Goal: Task Accomplishment & Management: Use online tool/utility

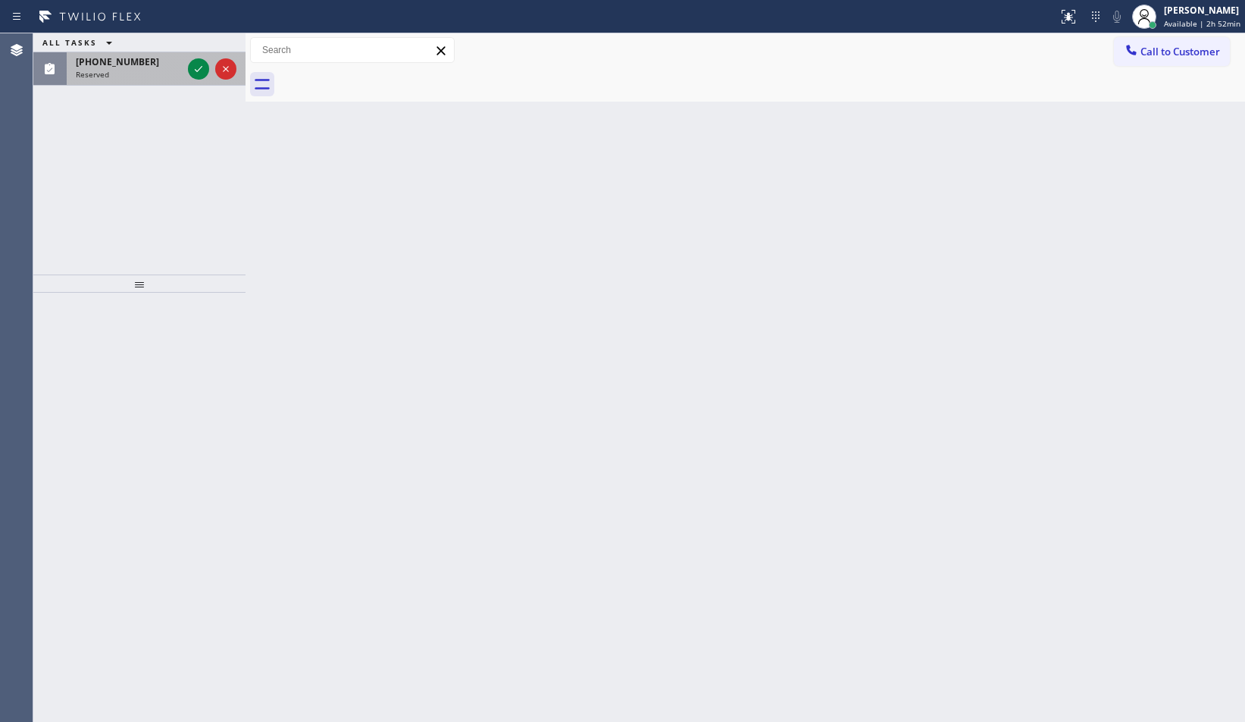
click at [85, 73] on span "Reserved" at bounding box center [92, 74] width 33 height 11
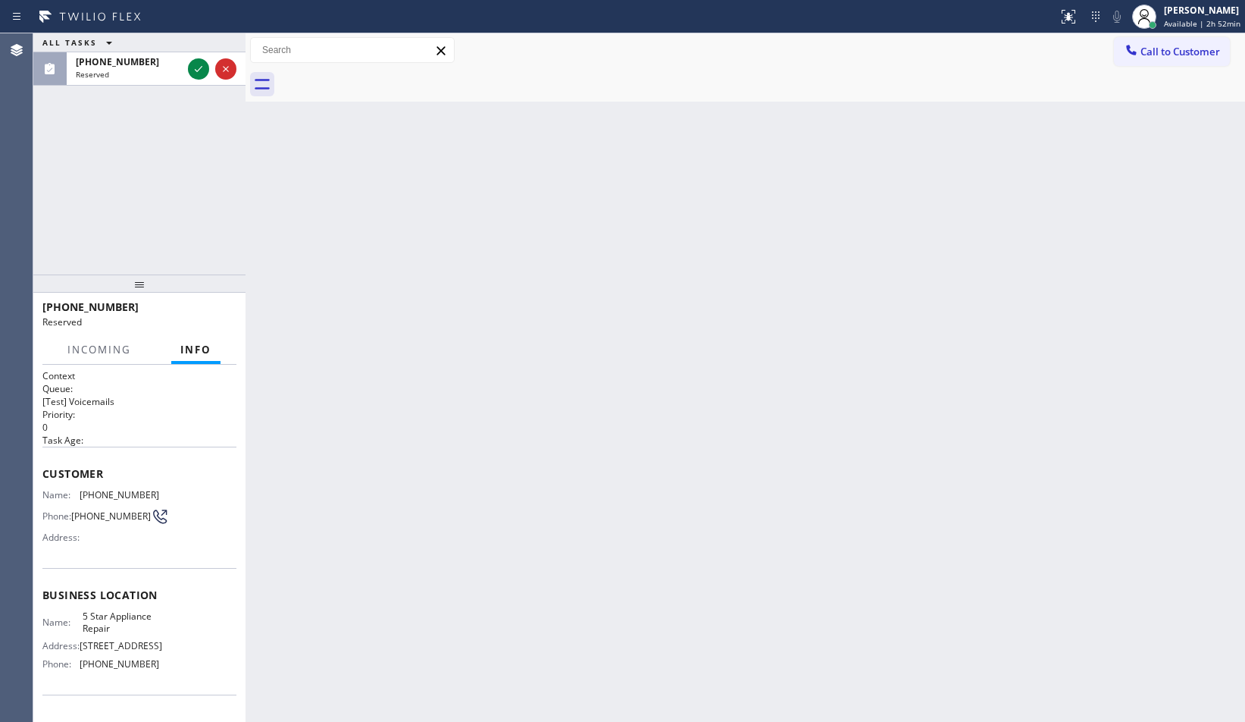
click at [180, 670] on div "Name: 5 Star Appliance Repair Address: [STREET_ADDRESS] Phone: [PHONE_NUMBER]" at bounding box center [139, 642] width 194 height 65
click at [169, 664] on div "Name: 5 Star Appliance Repair Address: [STREET_ADDRESS] Phone: [PHONE_NUMBER]" at bounding box center [139, 642] width 194 height 65
drag, startPoint x: 61, startPoint y: 542, endPoint x: 54, endPoint y: 518, distance: 25.4
click at [53, 527] on div "Name: [PHONE_NUMBER] Phone: [PHONE_NUMBER] Address:" at bounding box center [100, 519] width 117 height 60
click at [53, 525] on div "Phone: [PHONE_NUMBER]" at bounding box center [100, 516] width 117 height 18
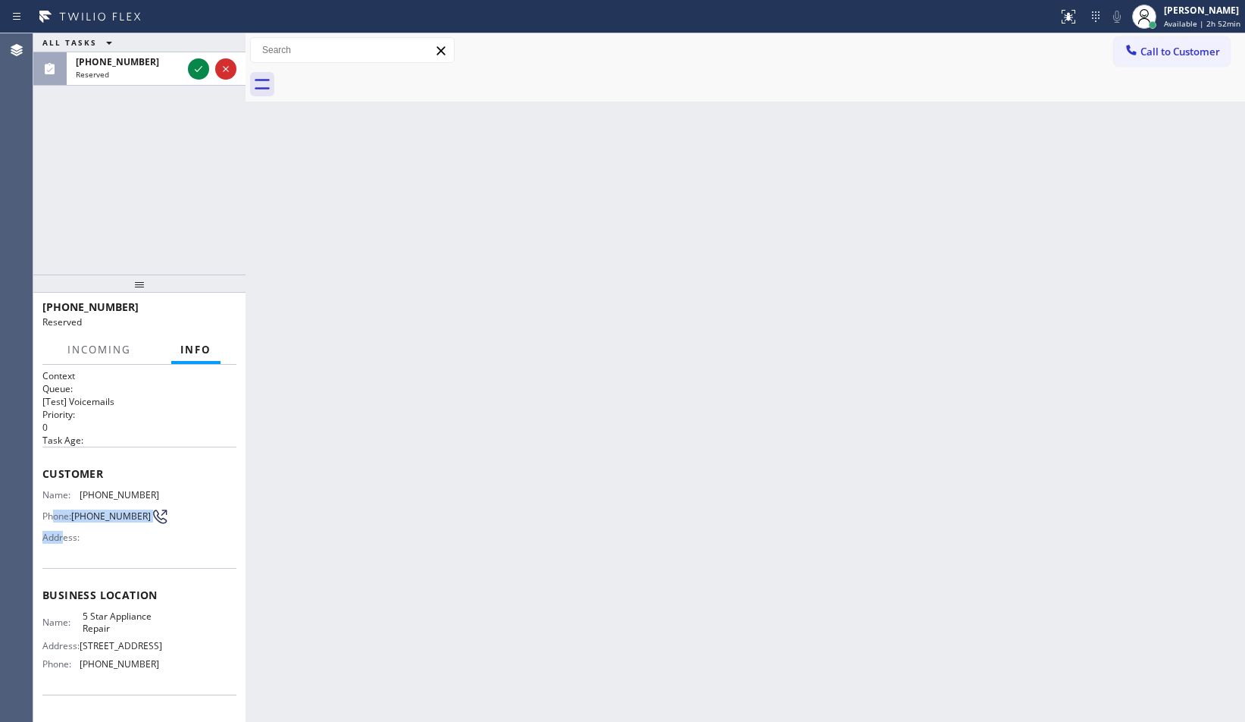
click at [41, 475] on div "Context Queue: [Test] Voicemails Priority: 0 Task Age: Customer Name: [PHONE_NU…" at bounding box center [139, 543] width 212 height 357
click at [40, 473] on div "Context Queue: [Test] Voicemails Priority: 0 Task Age: Customer Name: [PHONE_NU…" at bounding box center [139, 543] width 212 height 357
drag, startPoint x: 76, startPoint y: 534, endPoint x: 140, endPoint y: 640, distance: 123.5
click at [140, 640] on div "Context Queue: [Test] Voicemails Priority: 0 Task Age: Customer Name: [PHONE_NU…" at bounding box center [139, 589] width 194 height 440
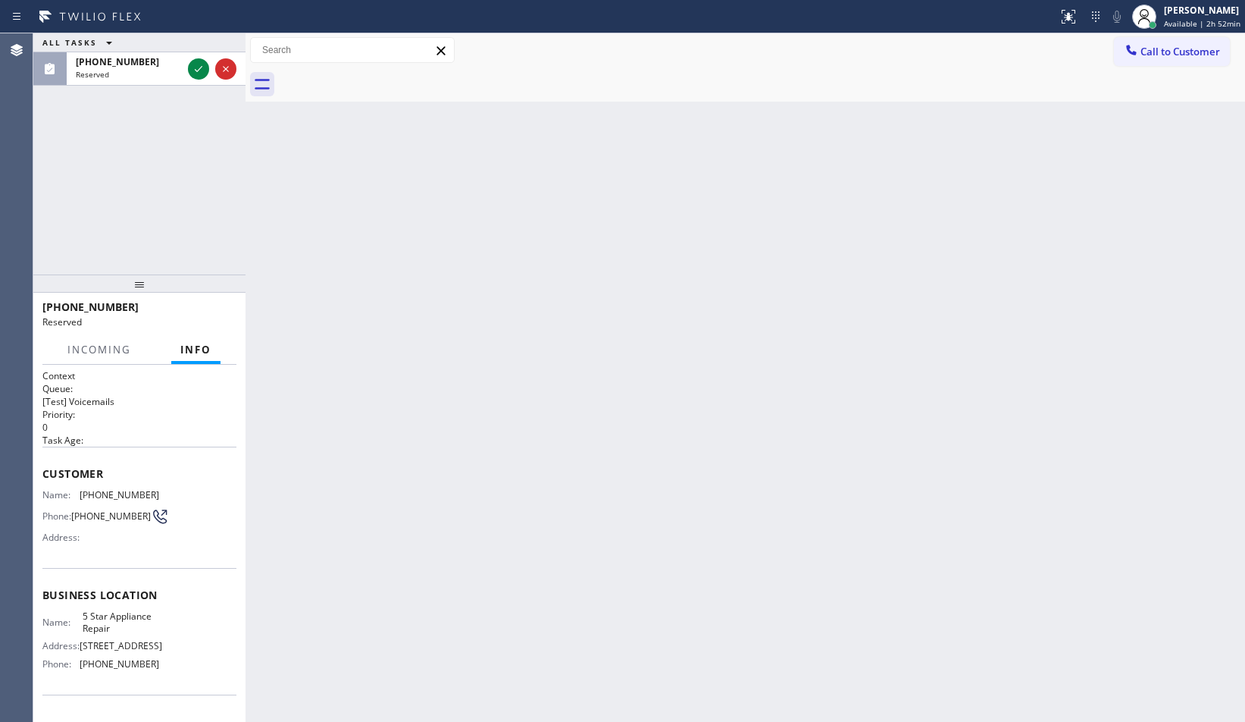
click at [173, 675] on div "Name: 5 Star Appliance Repair Address: [STREET_ADDRESS] Phone: [PHONE_NUMBER]" at bounding box center [139, 642] width 194 height 65
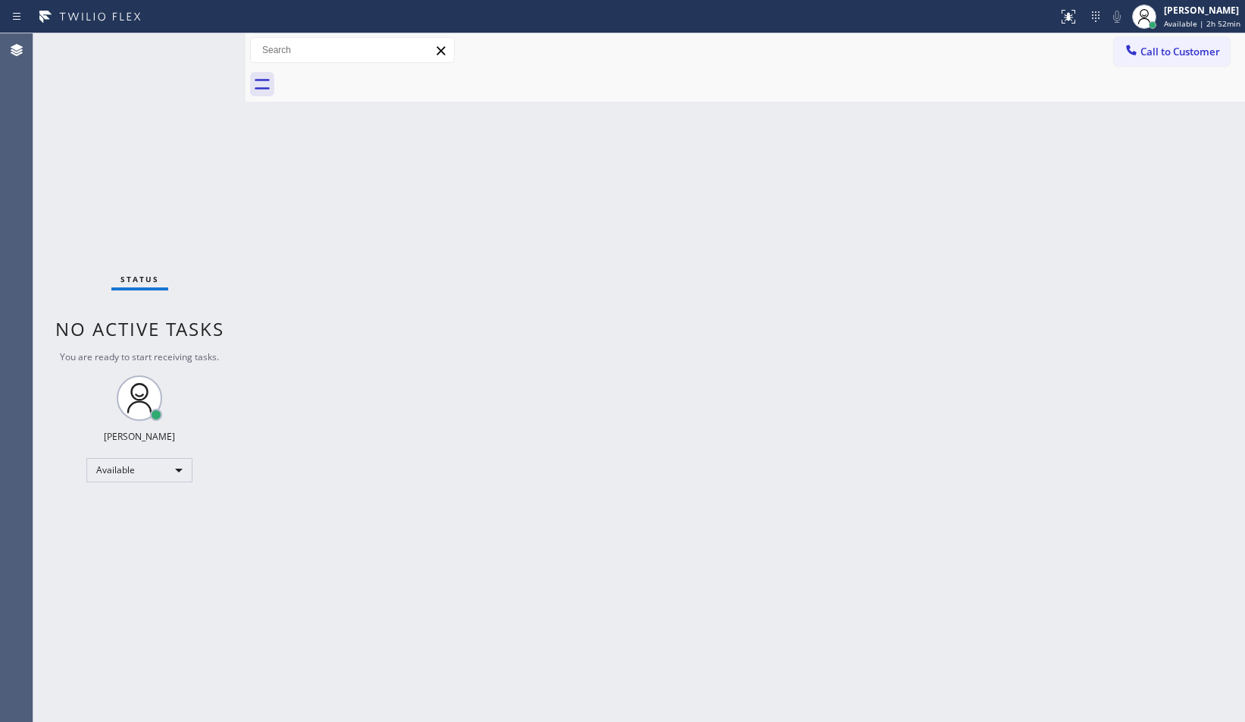
click at [172, 676] on div "Status No active tasks You are ready to start receiving tasks. [PERSON_NAME] Av…" at bounding box center [139, 377] width 212 height 688
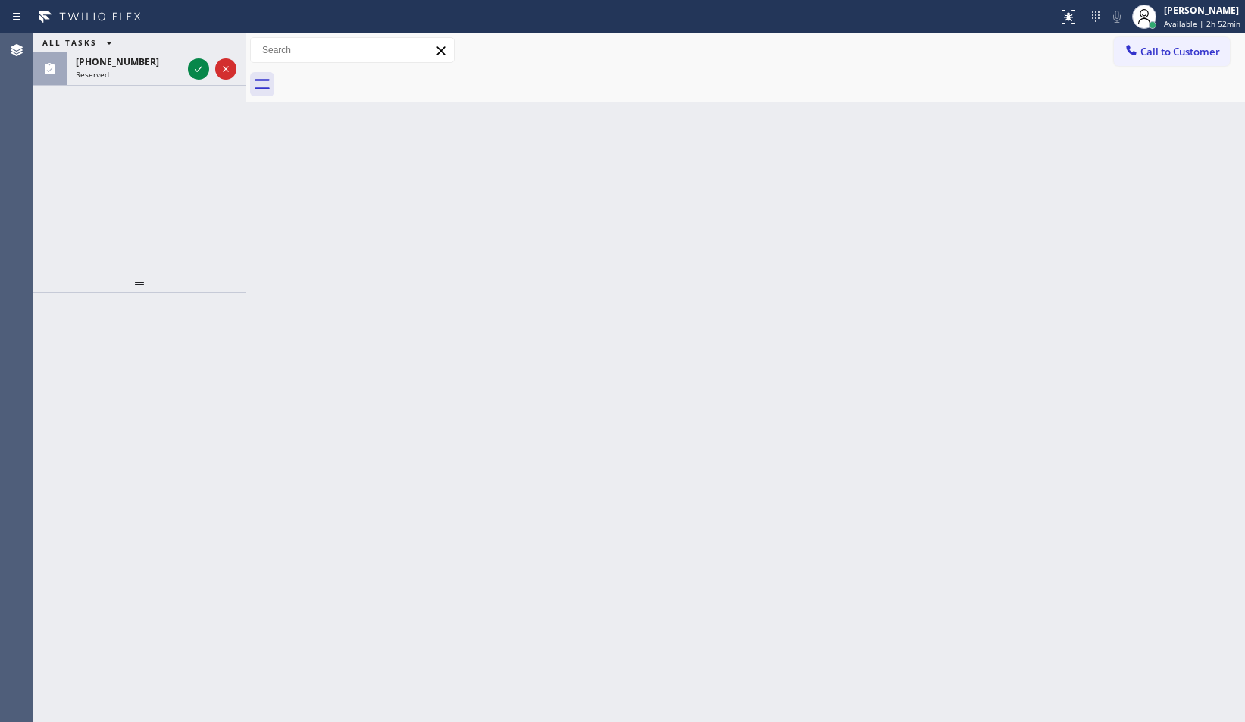
drag, startPoint x: 172, startPoint y: 676, endPoint x: 79, endPoint y: 554, distance: 153.6
click at [79, 554] on div at bounding box center [139, 507] width 212 height 429
click at [196, 67] on icon at bounding box center [199, 69] width 18 height 18
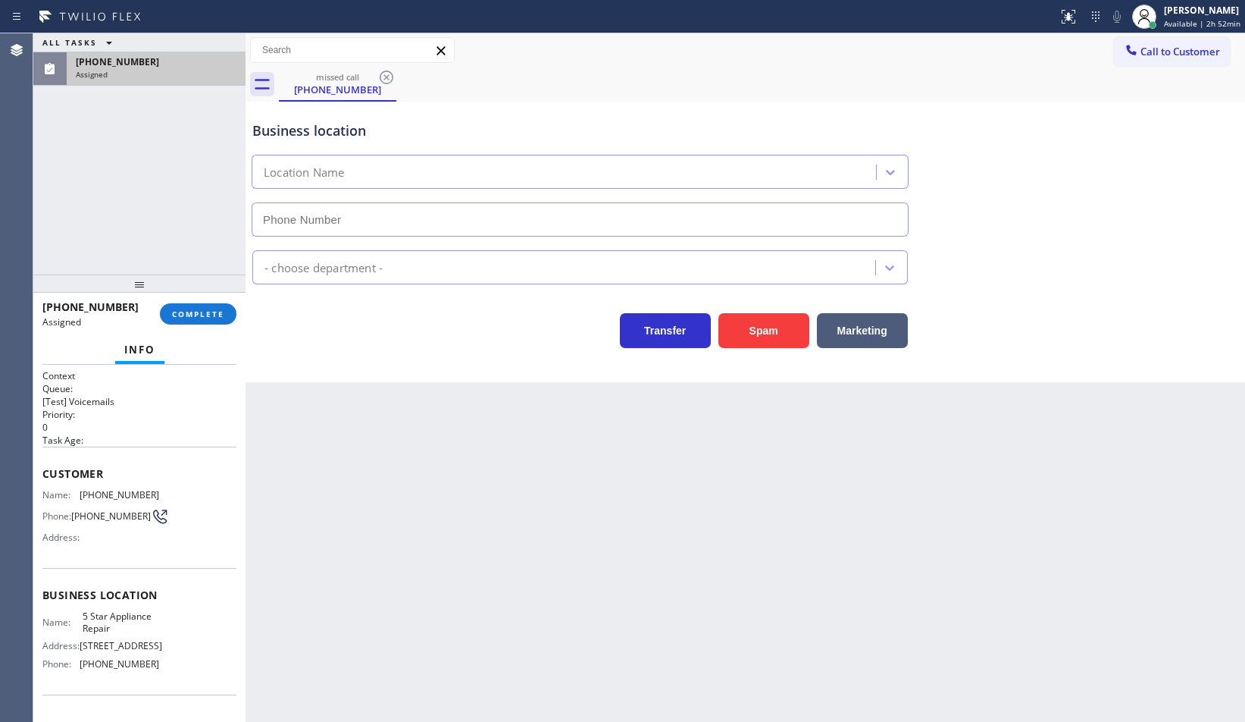
type input "[PHONE_NUMBER]"
click at [211, 314] on span "COMPLETE" at bounding box center [198, 314] width 52 height 11
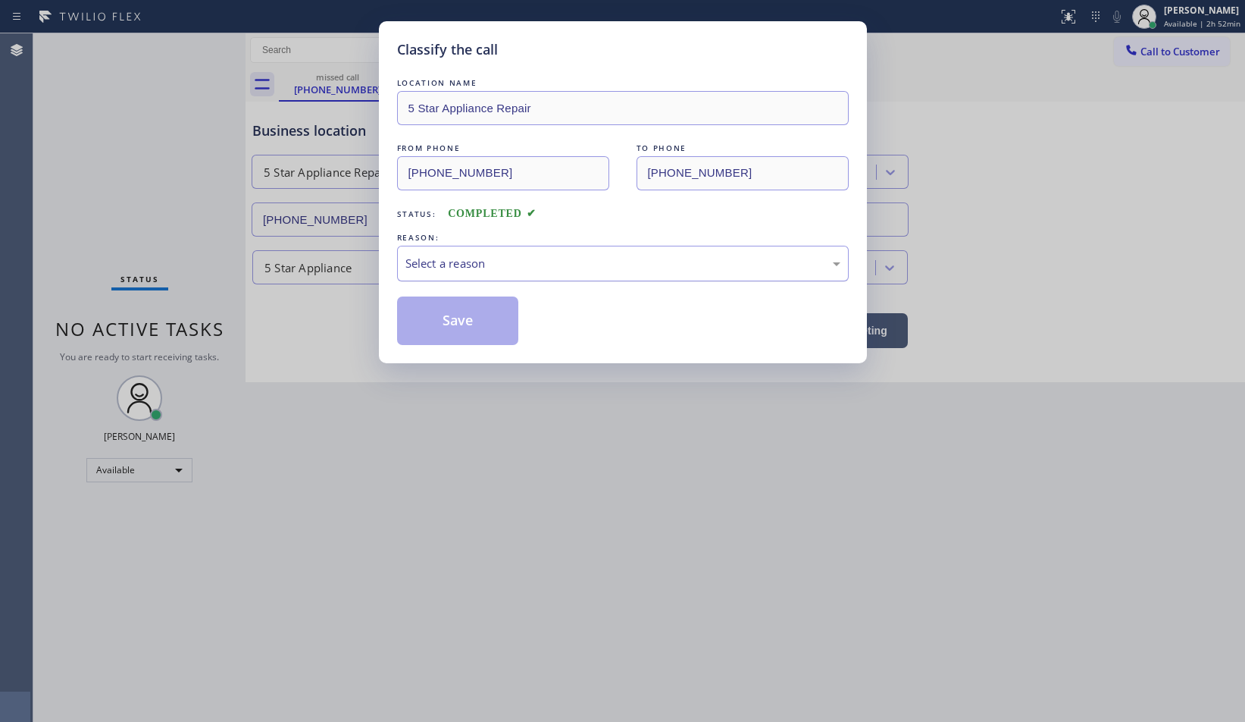
click at [453, 268] on div "Select a reason" at bounding box center [623, 263] width 435 height 17
click at [490, 313] on button "Save" at bounding box center [458, 320] width 122 height 49
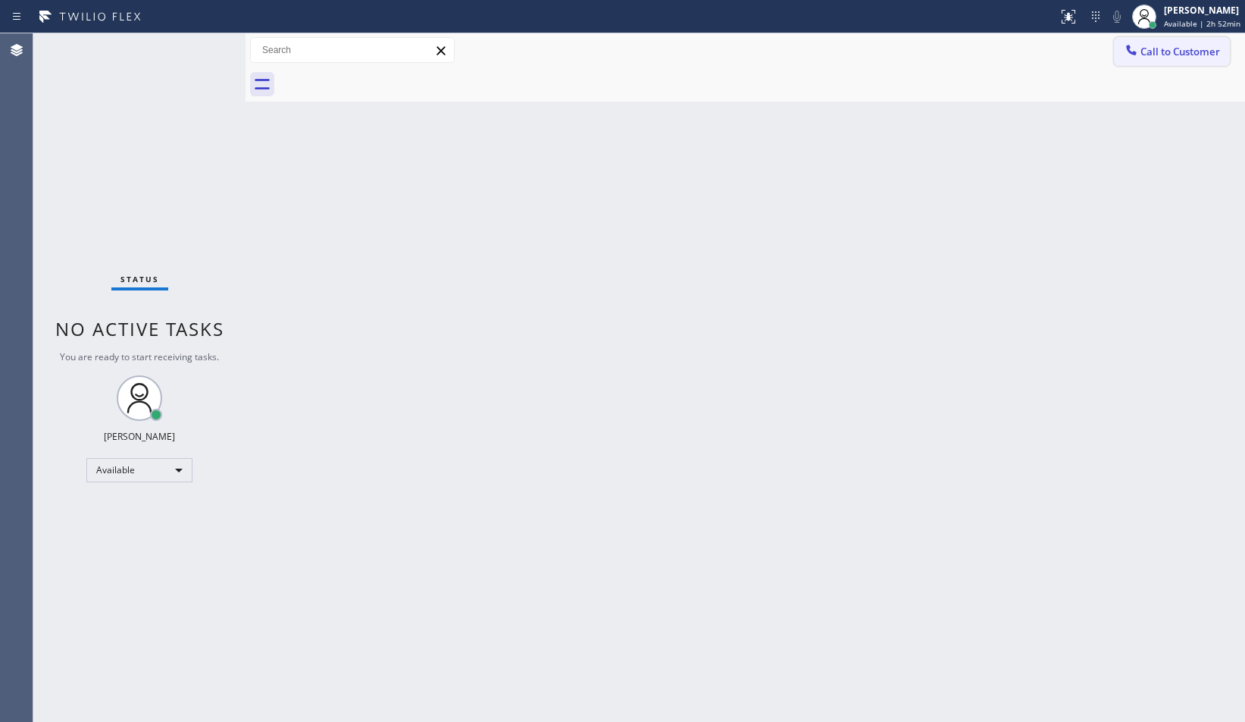
click at [1223, 49] on button "Call to Customer" at bounding box center [1172, 51] width 116 height 29
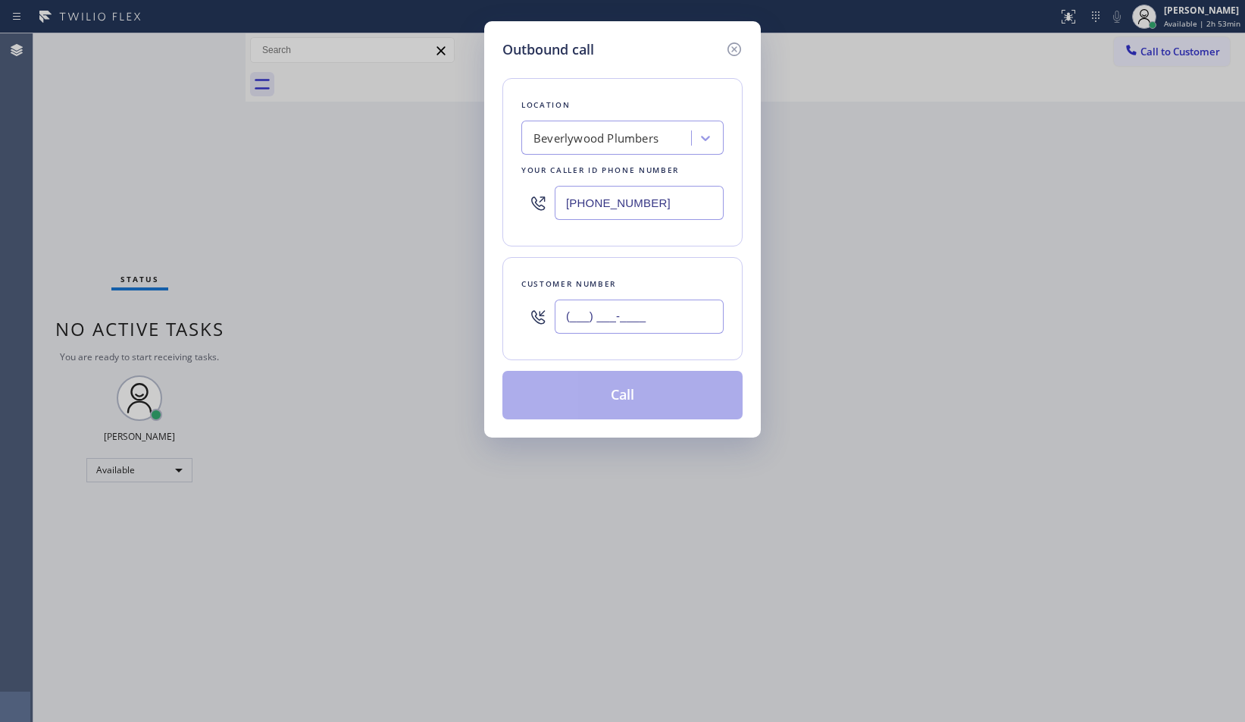
click at [653, 313] on input "(___) ___-____" at bounding box center [639, 316] width 169 height 34
paste input "8503"
paste input "850) 323-2755"
type input "[PHONE_NUMBER]"
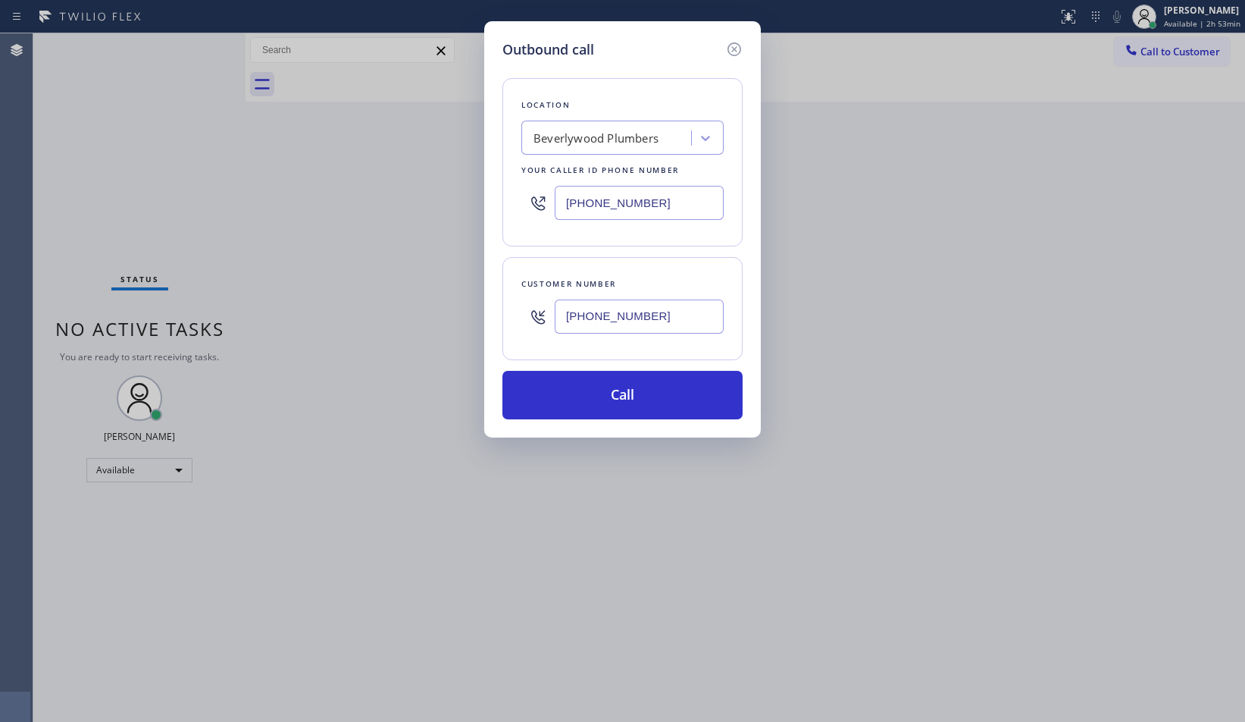
click at [669, 199] on input "[PHONE_NUMBER]" at bounding box center [639, 203] width 169 height 34
paste input "855) 731-4952"
type input "[PHONE_NUMBER]"
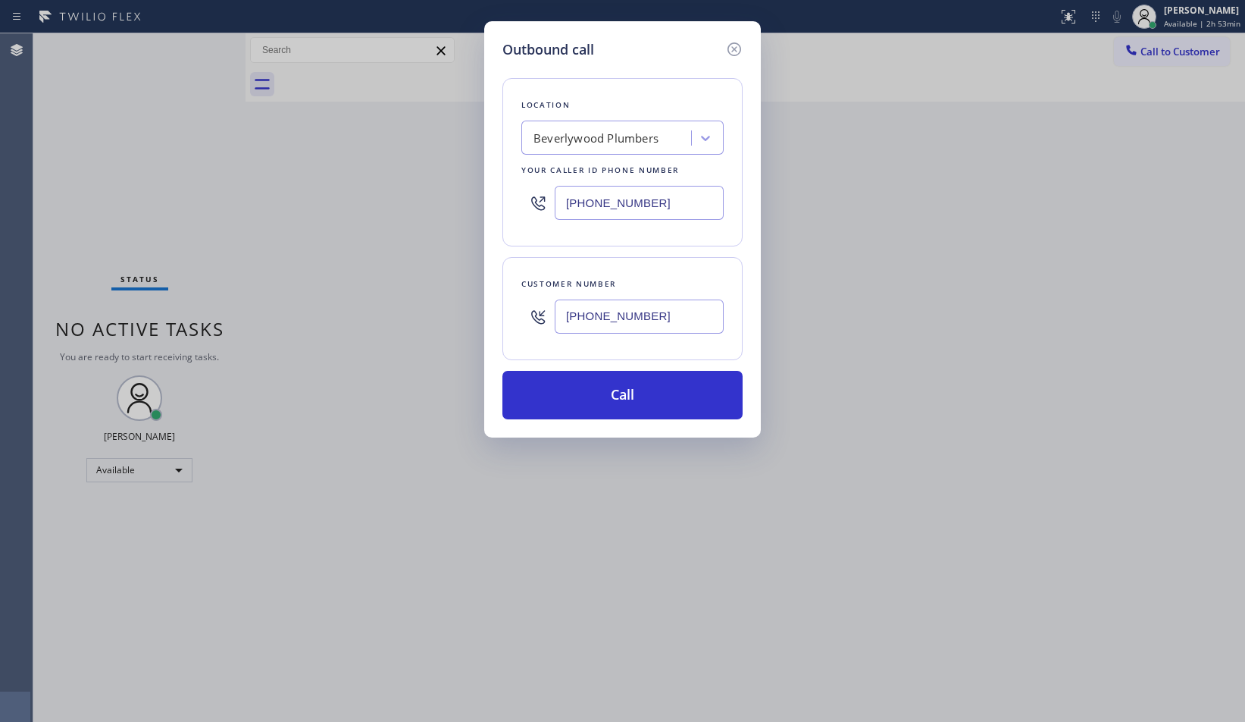
click at [688, 262] on div "Customer number [PHONE_NUMBER]" at bounding box center [623, 308] width 240 height 103
click at [716, 393] on button "Call" at bounding box center [623, 395] width 240 height 49
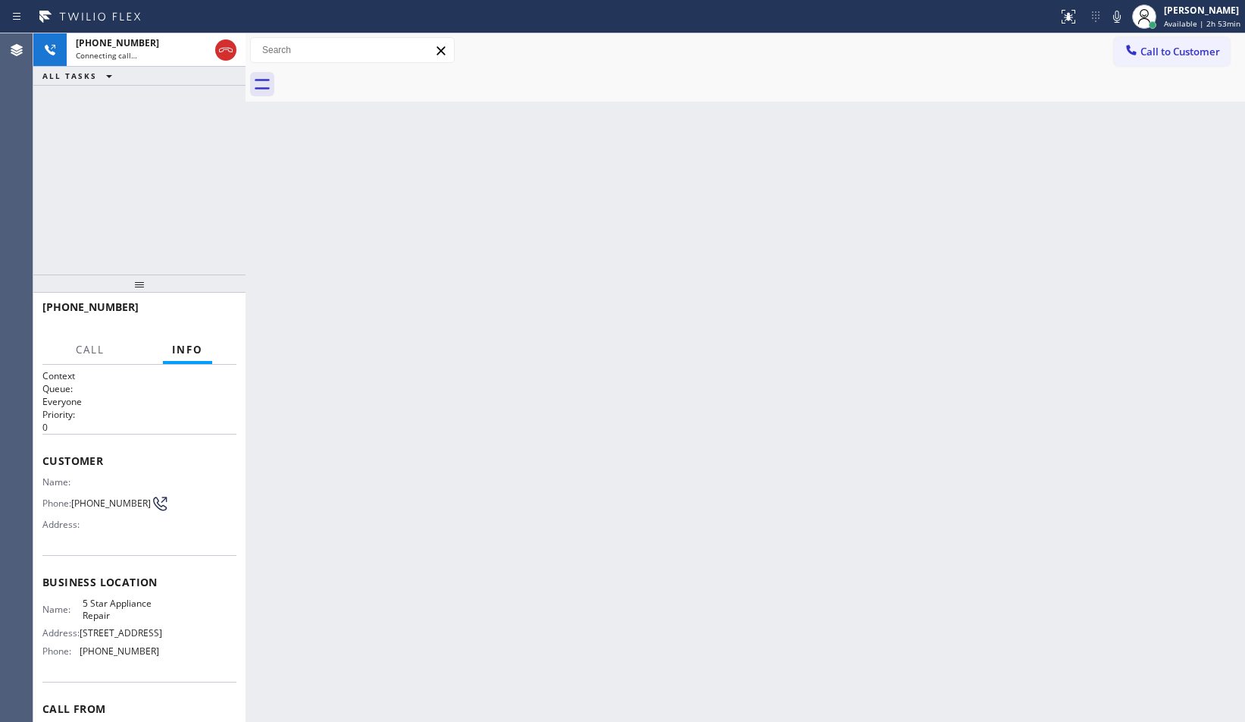
click at [46, 470] on div "Customer Name: Phone: [PHONE_NUMBER] Address:" at bounding box center [139, 494] width 194 height 121
click at [46, 469] on div "Customer Name: Phone: [PHONE_NUMBER] Address:" at bounding box center [139, 494] width 194 height 121
click at [45, 462] on span "Customer" at bounding box center [139, 460] width 194 height 14
click at [133, 678] on div "Business location Name: 5 Star Appliance Repair Address: [STREET_ADDRESS] Phone…" at bounding box center [139, 618] width 194 height 127
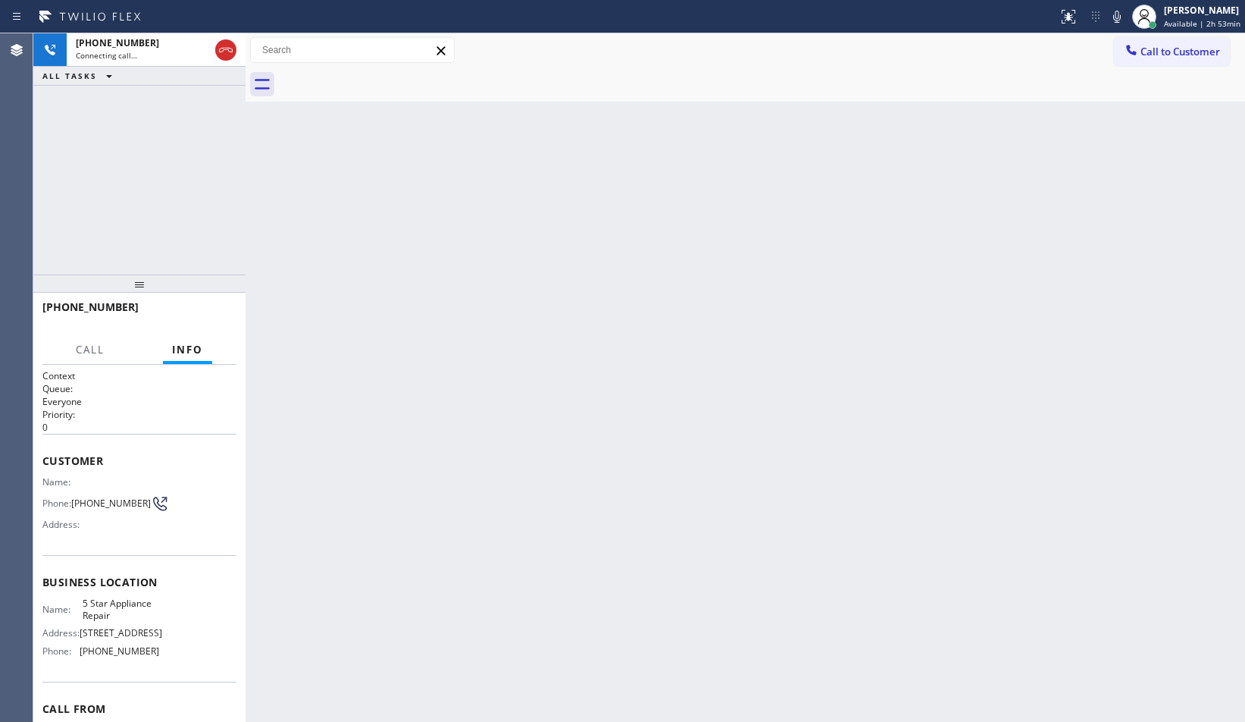
click at [149, 656] on span "[PHONE_NUMBER]" at bounding box center [120, 650] width 80 height 11
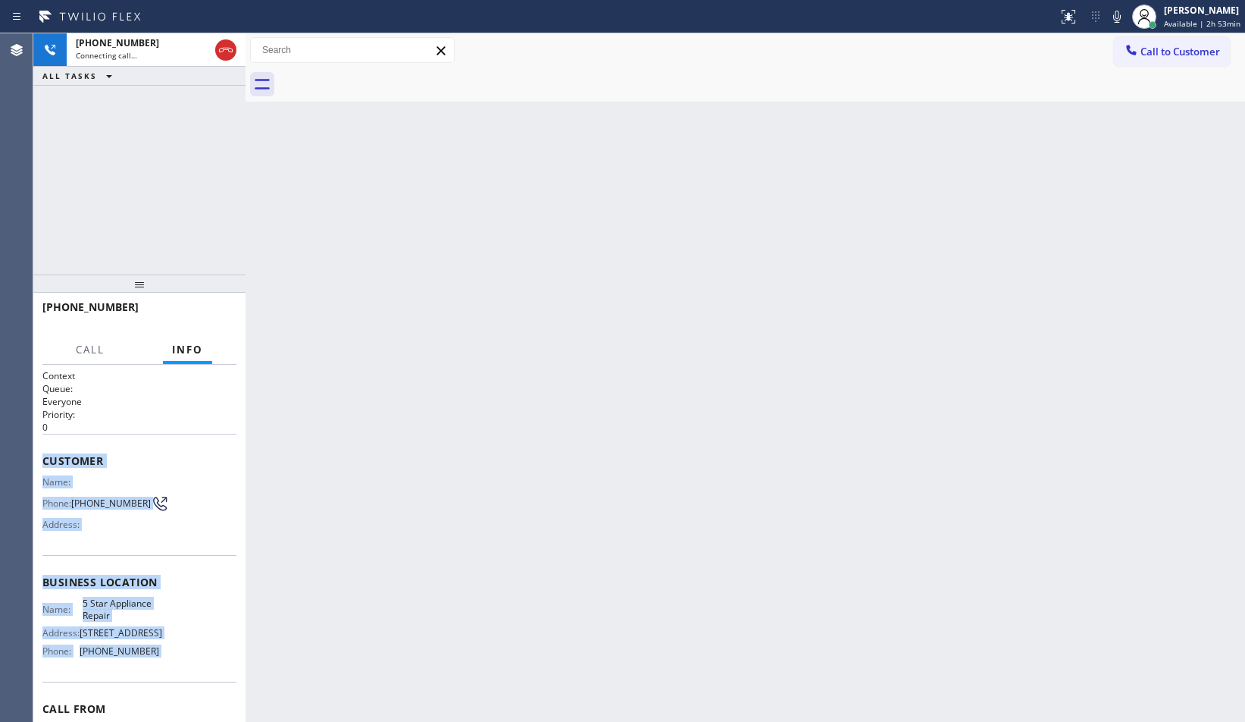
copy div "Customer Name: Phone: [PHONE_NUMBER] Address: Business location Name: 5 Star Ap…"
drag, startPoint x: 149, startPoint y: 660, endPoint x: 42, endPoint y: 459, distance: 227.2
click at [42, 459] on div "Context Queue: Everyone Priority: 0 Customer Name: Phone: [PHONE_NUMBER] Addres…" at bounding box center [139, 582] width 194 height 427
click at [42, 459] on span "Customer" at bounding box center [139, 460] width 194 height 14
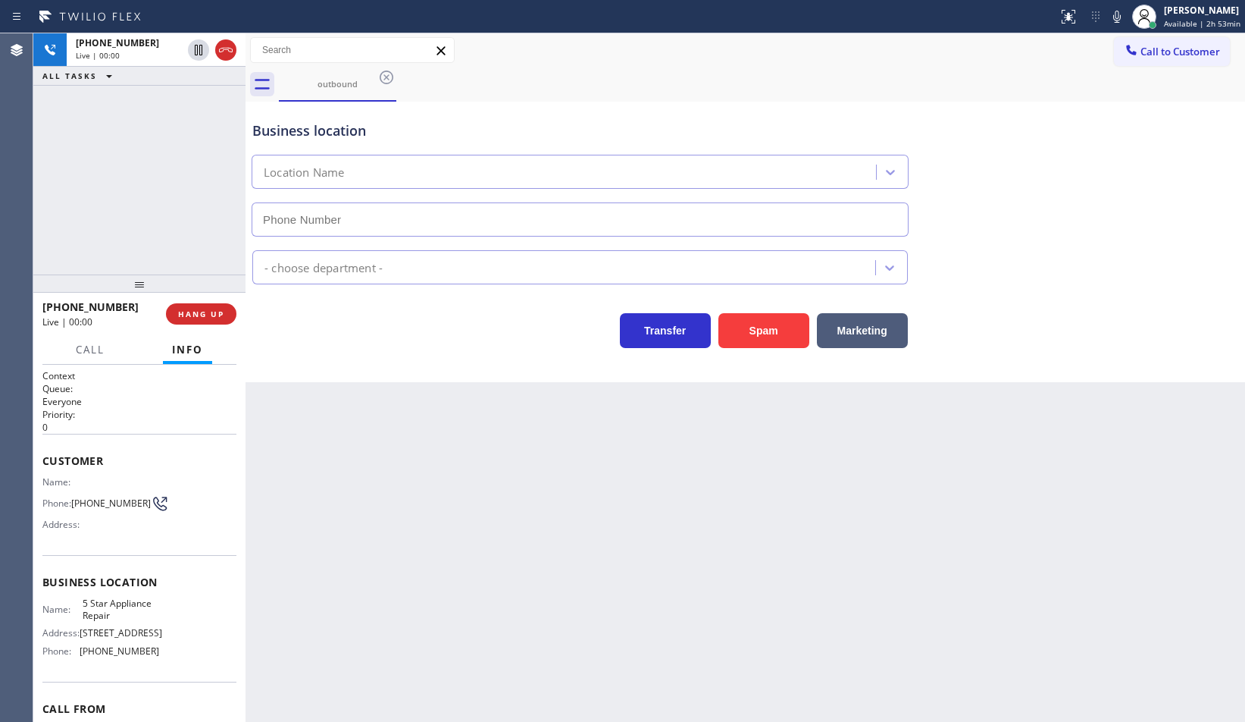
type input "[PHONE_NUMBER]"
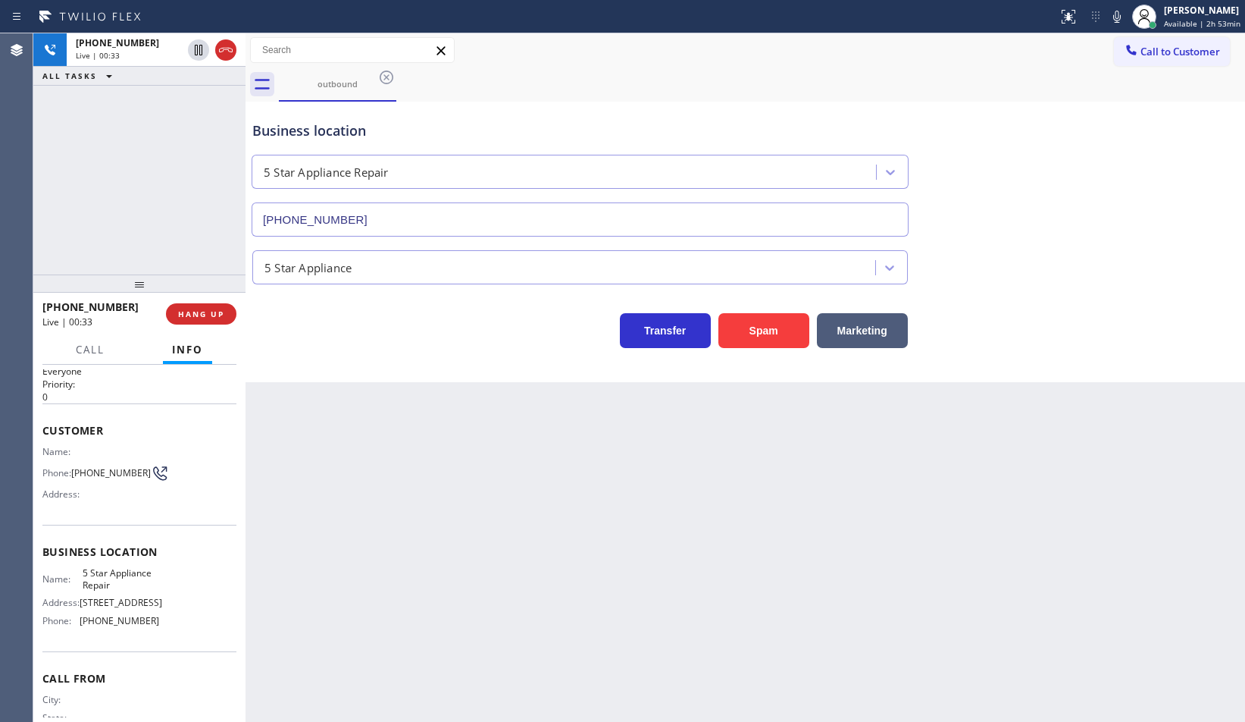
scroll to position [25, 0]
click at [88, 356] on span "Call" at bounding box center [90, 350] width 29 height 14
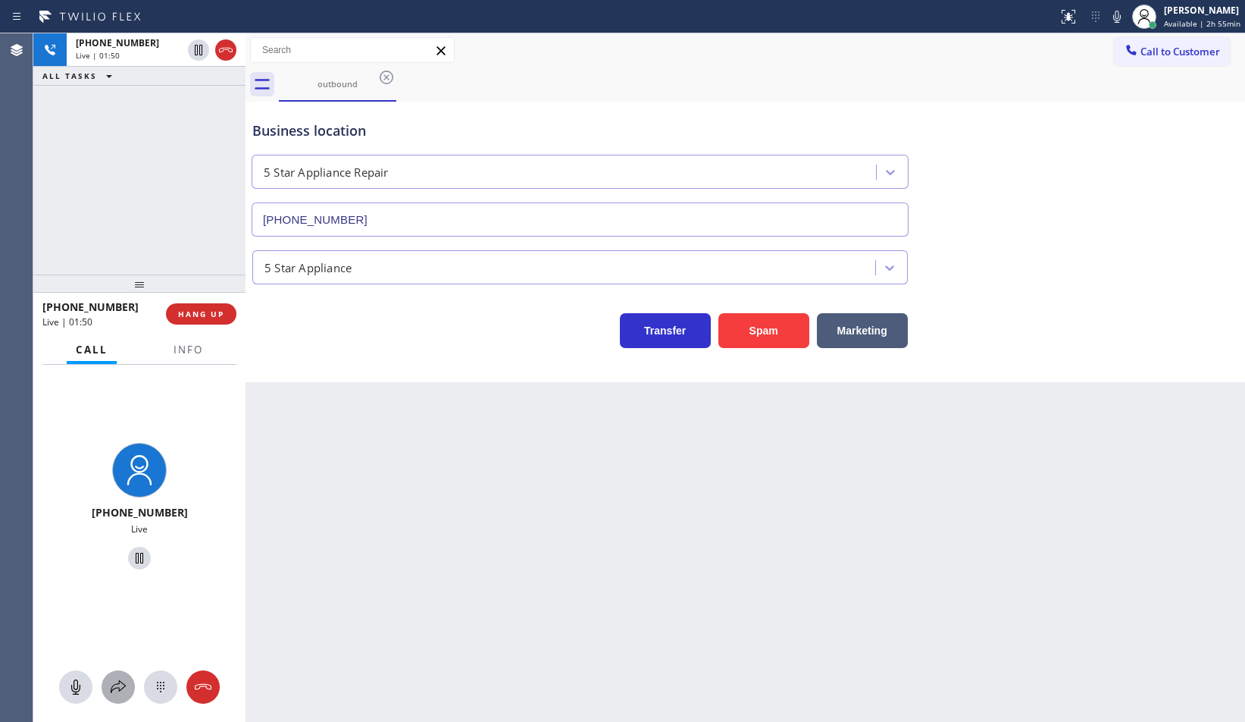
click at [128, 691] on div at bounding box center [118, 687] width 33 height 18
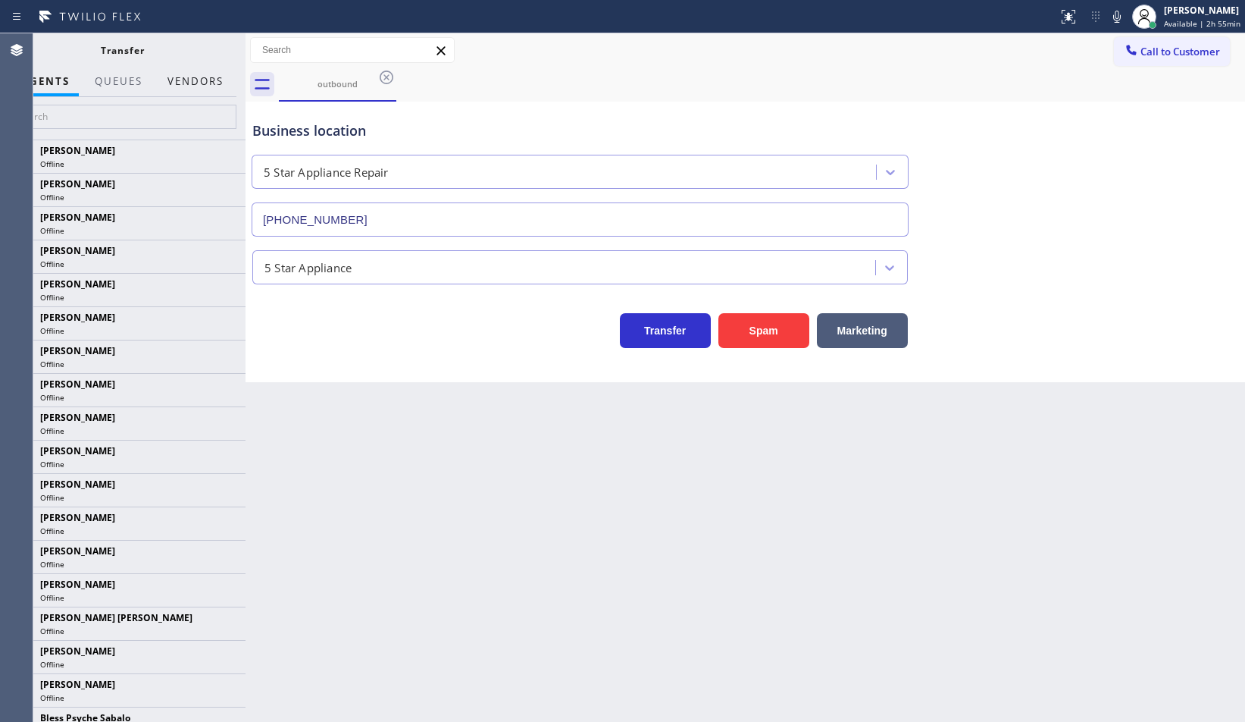
click at [200, 77] on button "Vendors" at bounding box center [195, 82] width 74 height 30
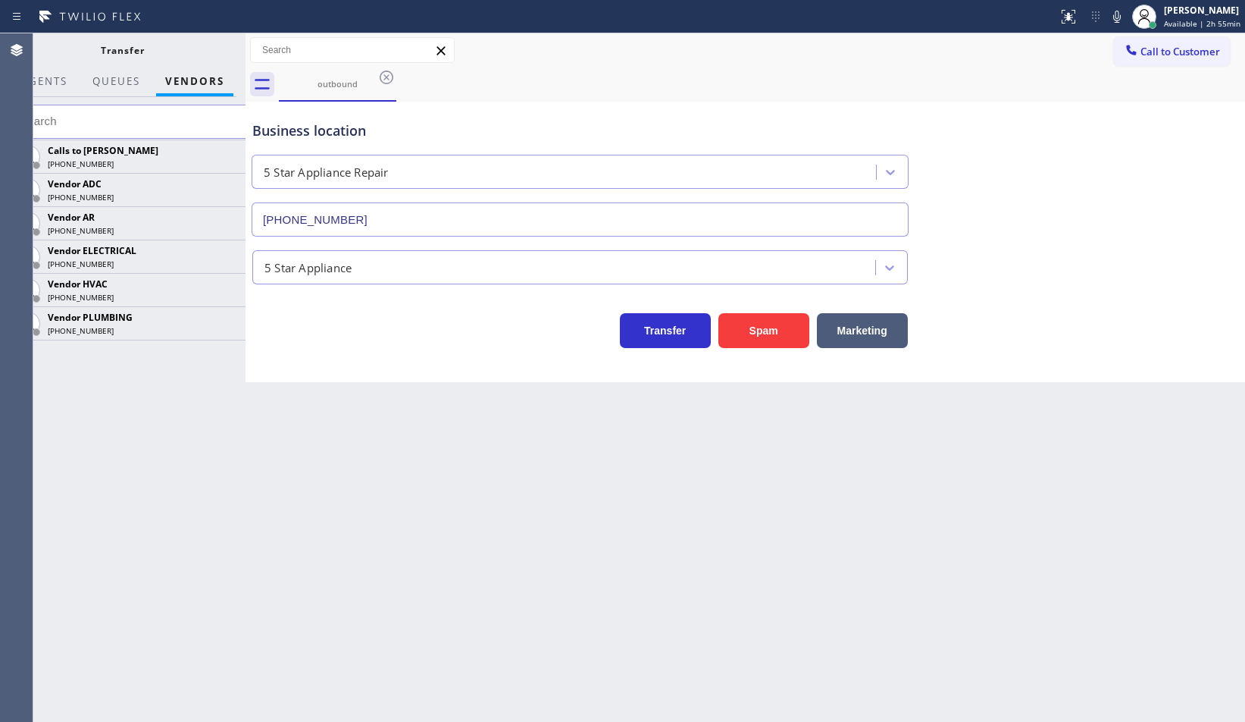
click at [246, 111] on div at bounding box center [246, 377] width 0 height 688
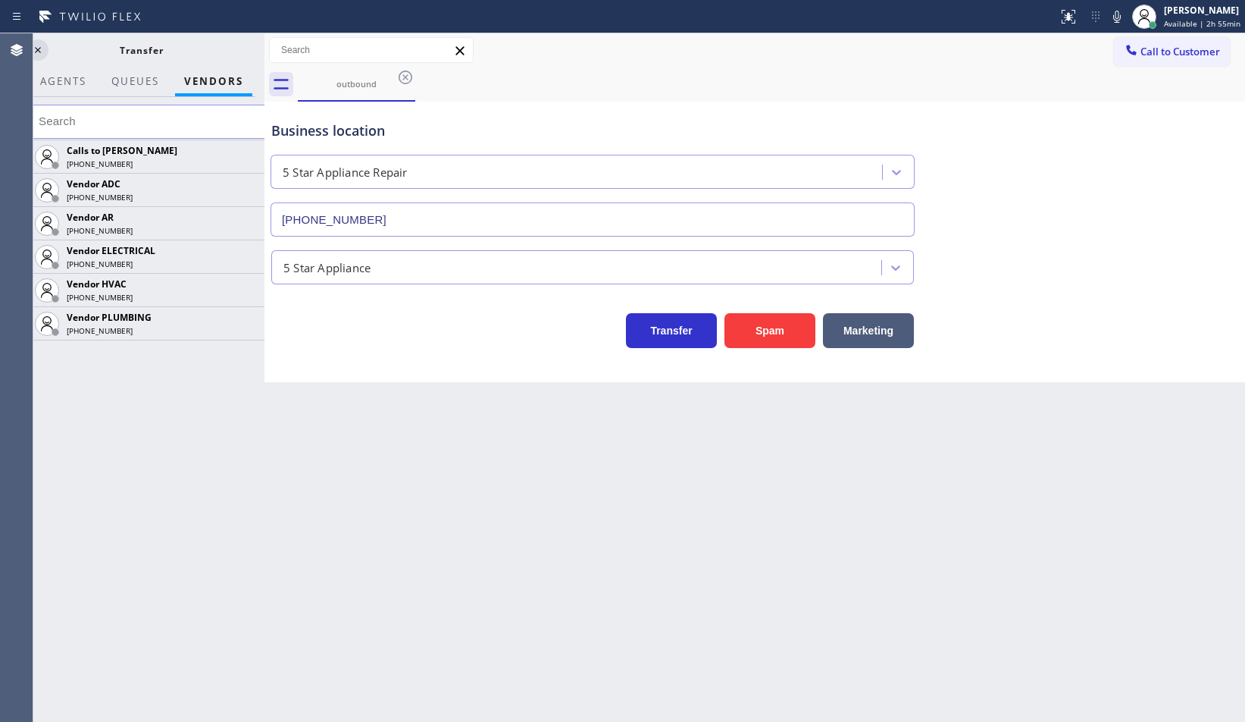
drag, startPoint x: 248, startPoint y: 111, endPoint x: 267, endPoint y: 118, distance: 20.1
click at [265, 118] on div at bounding box center [265, 377] width 0 height 688
click at [244, 222] on icon at bounding box center [245, 223] width 18 height 18
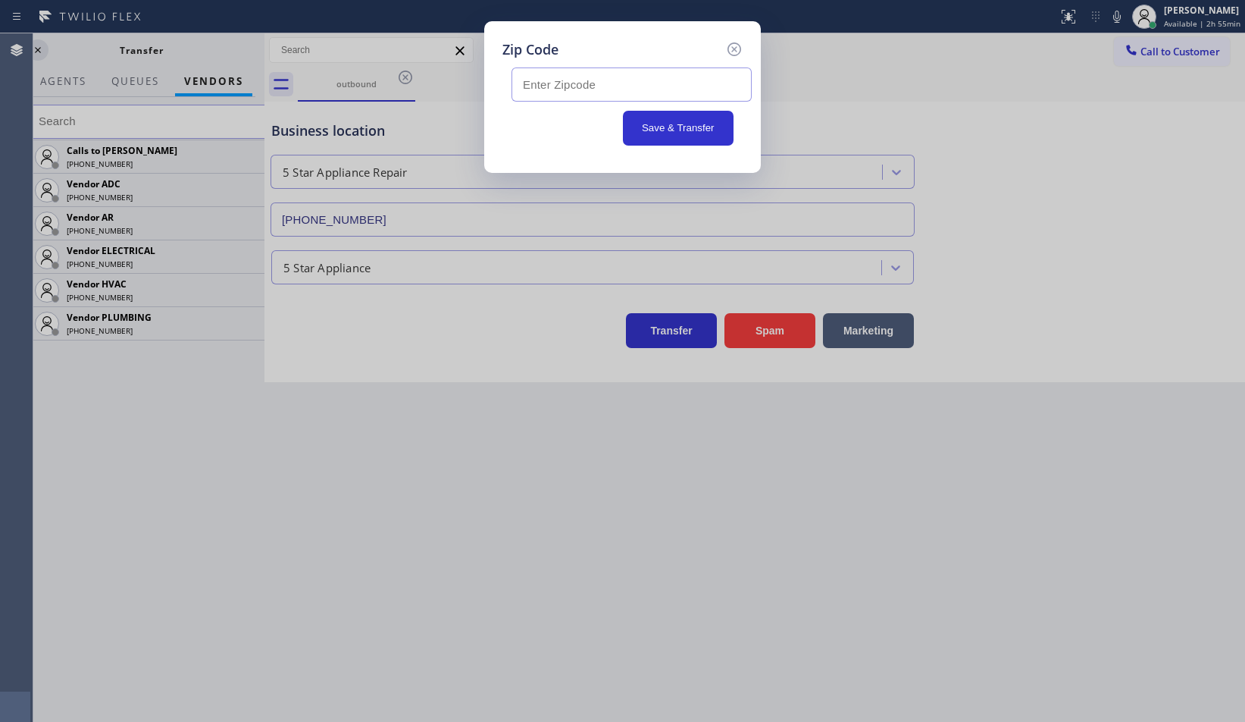
click at [727, 90] on input "text" at bounding box center [632, 84] width 240 height 34
click at [653, 80] on input "text" at bounding box center [632, 84] width 240 height 34
paste input "32322"
type input "32322"
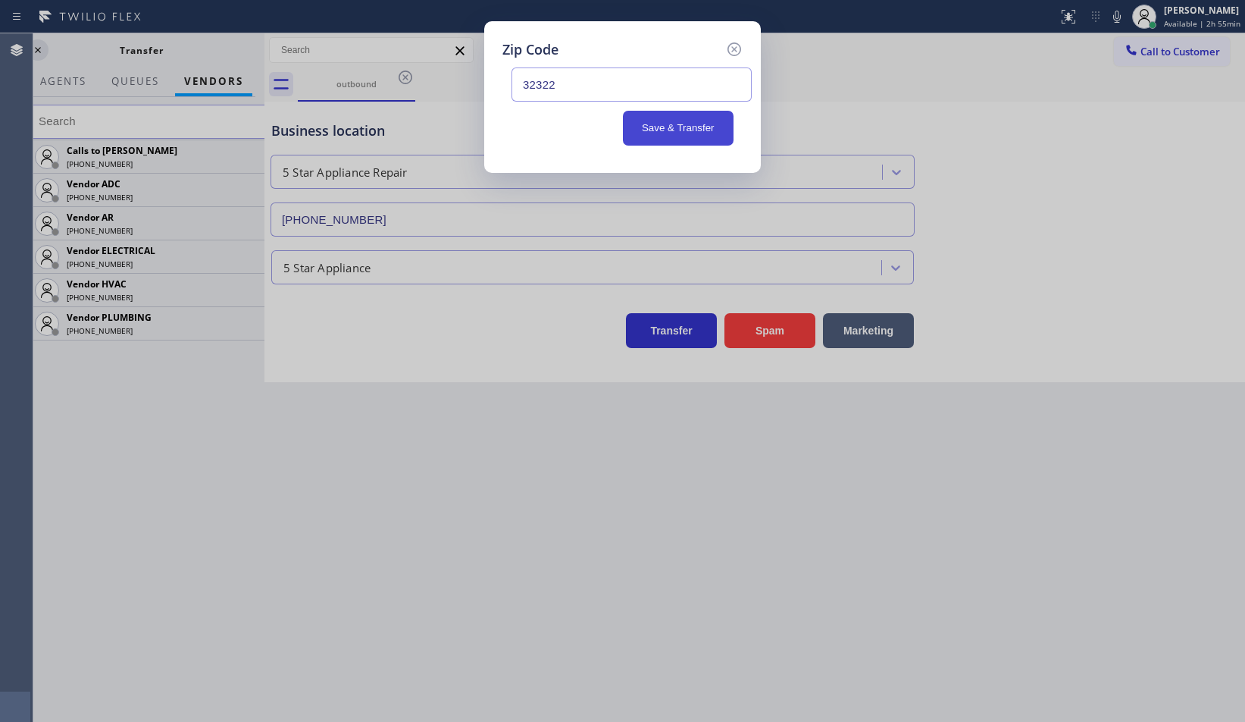
click at [718, 126] on button "Save & Transfer" at bounding box center [678, 128] width 111 height 35
click at [718, 126] on div "Business location" at bounding box center [592, 131] width 643 height 20
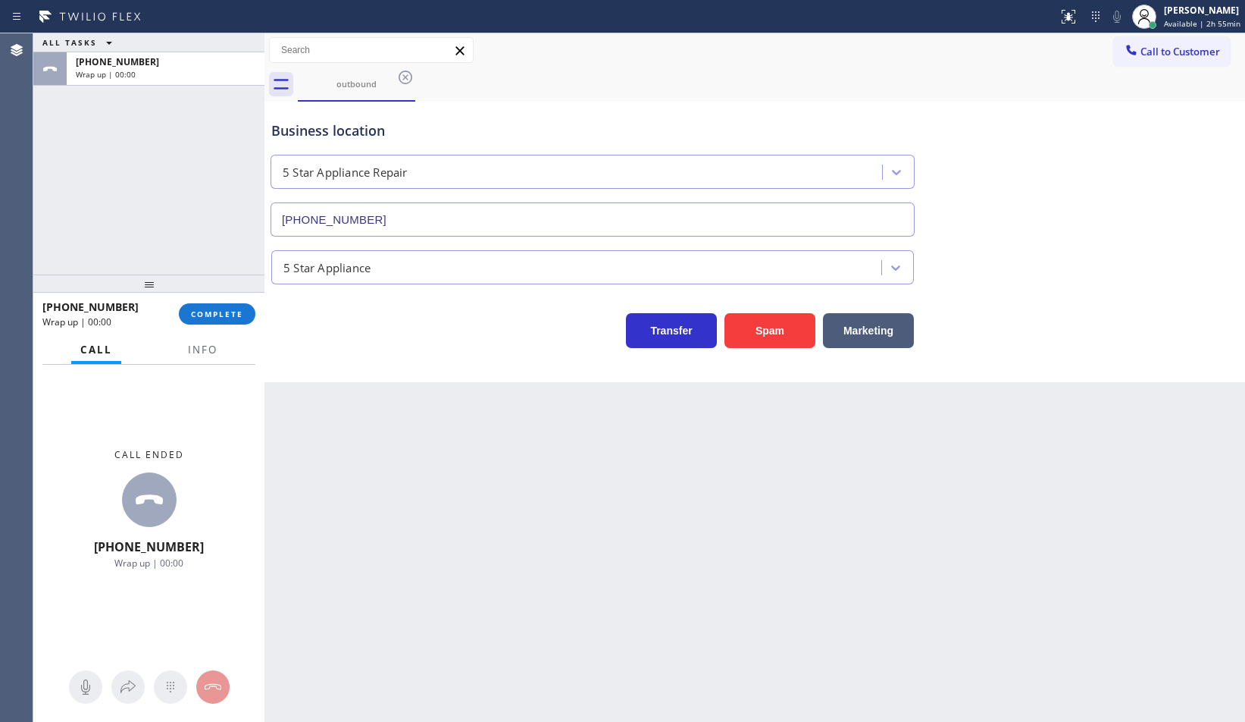
click at [220, 331] on div "[PHONE_NUMBER] Wrap up | 00:00 COMPLETE" at bounding box center [148, 313] width 213 height 39
click at [227, 317] on span "COMPLETE" at bounding box center [217, 314] width 52 height 11
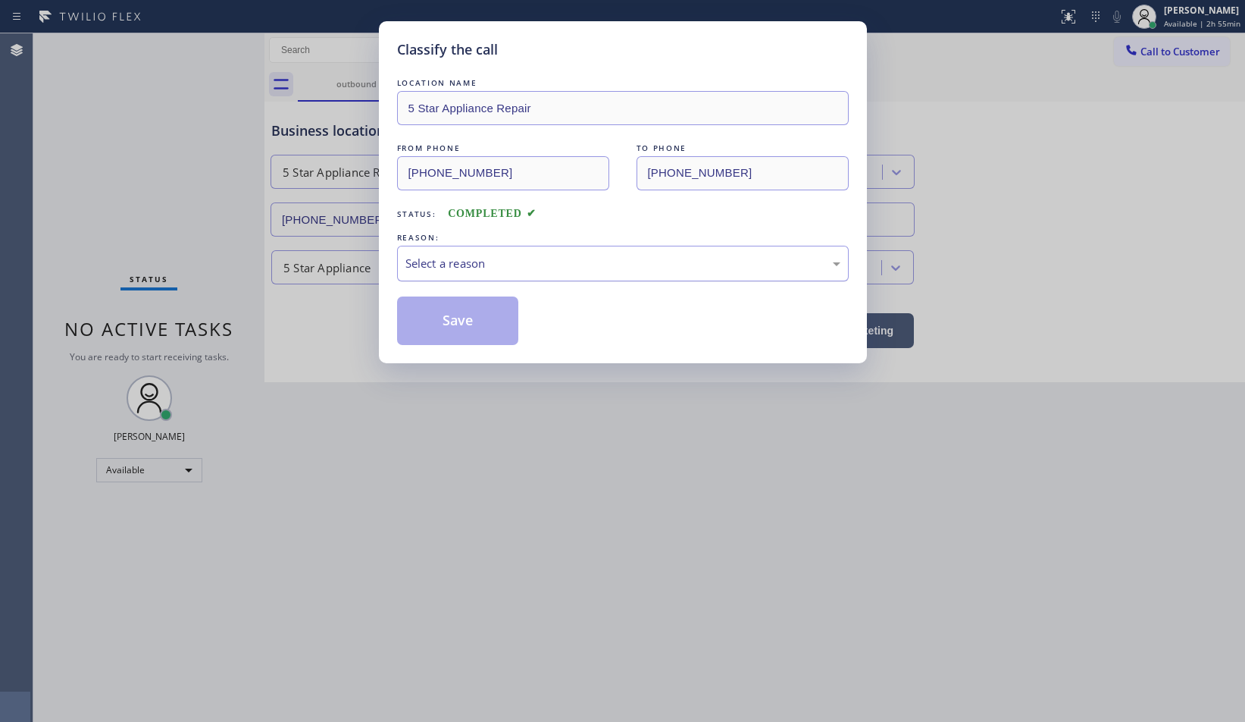
click at [488, 264] on div "Select a reason" at bounding box center [623, 263] width 435 height 17
click at [485, 318] on button "Save" at bounding box center [458, 320] width 122 height 49
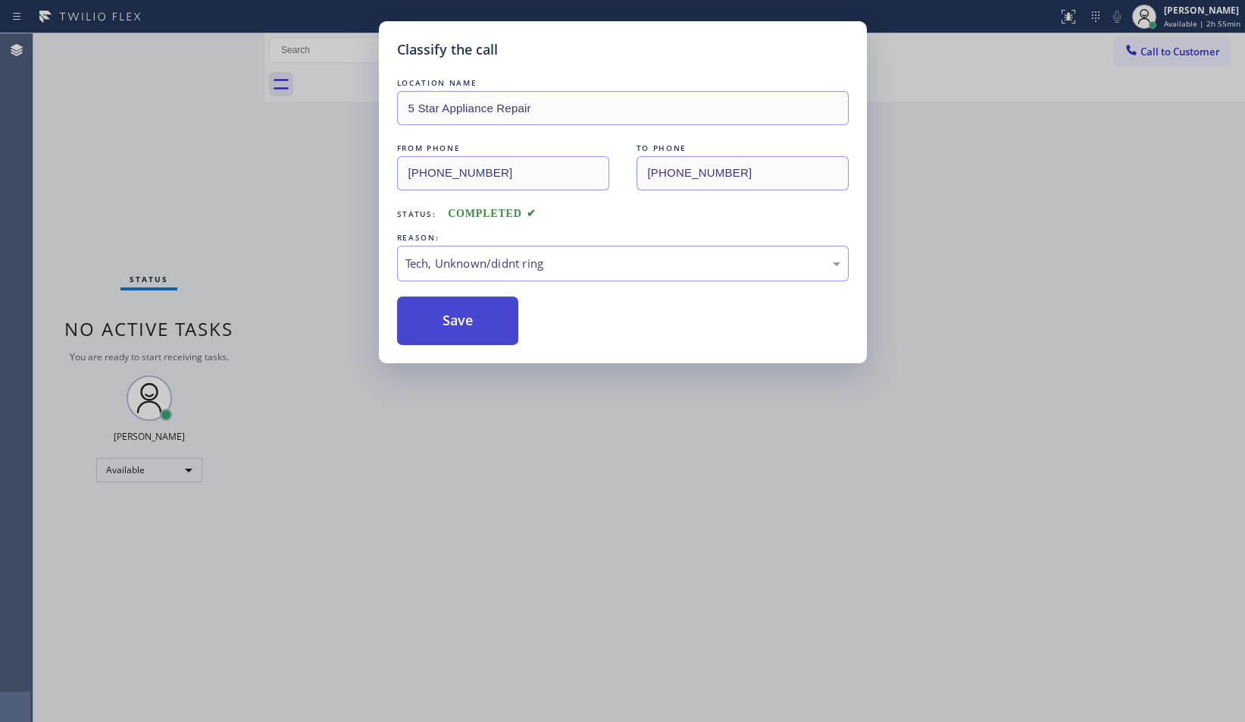
click at [485, 318] on button "Save" at bounding box center [458, 320] width 122 height 49
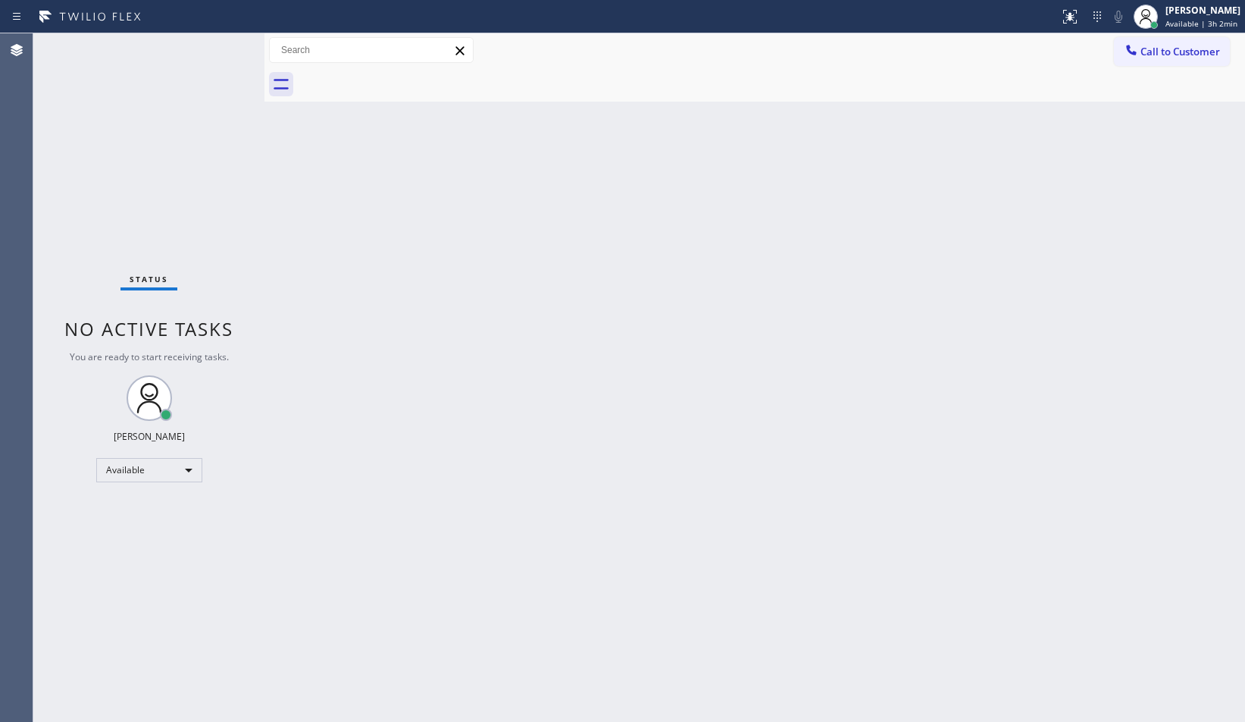
drag, startPoint x: 130, startPoint y: 162, endPoint x: 133, endPoint y: 149, distance: 13.2
click at [130, 161] on div "Status No active tasks You are ready to start receiving tasks. [PERSON_NAME] Av…" at bounding box center [148, 377] width 231 height 688
click at [1176, 20] on span "Available | 3h 2min" at bounding box center [1202, 23] width 72 height 11
click at [882, 232] on div "Back to Dashboard Change Sender ID Customers Technicians Select a contact Outbo…" at bounding box center [755, 377] width 981 height 688
click at [1222, 320] on div "Back to Dashboard Change Sender ID Customers Technicians Select a contact Outbo…" at bounding box center [755, 377] width 981 height 688
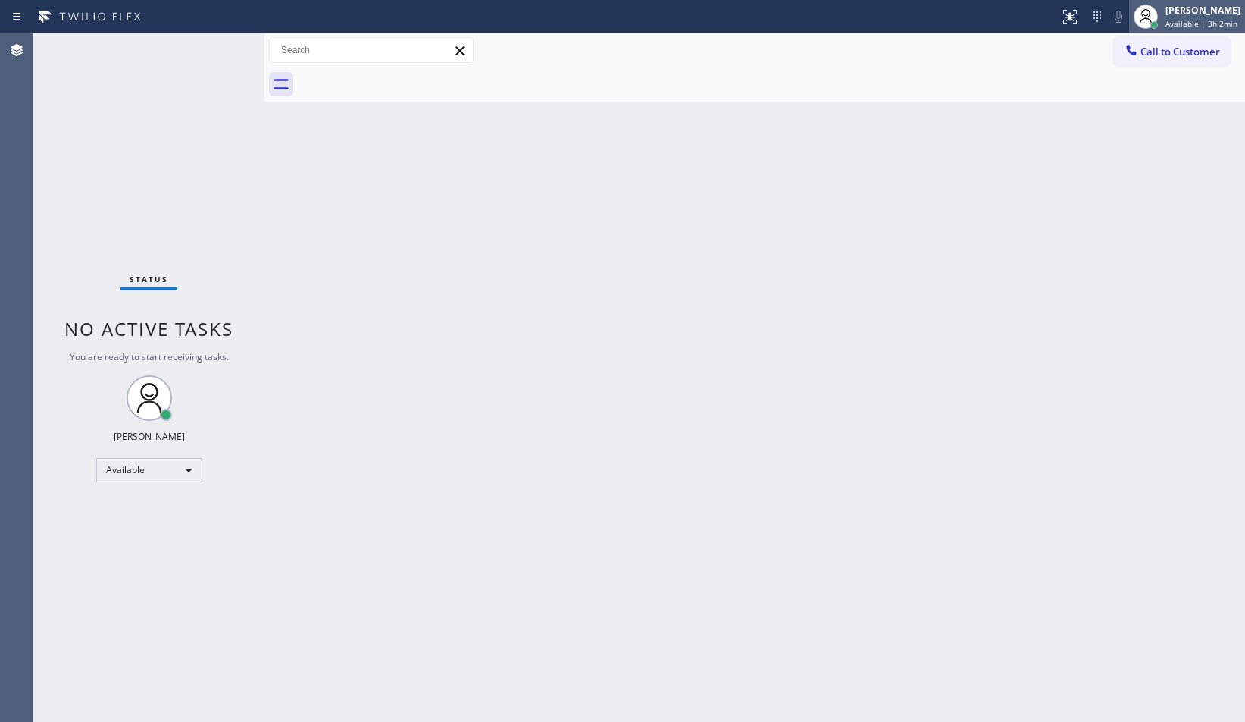
click at [1198, 18] on span "Available | 3h 2min" at bounding box center [1202, 23] width 72 height 11
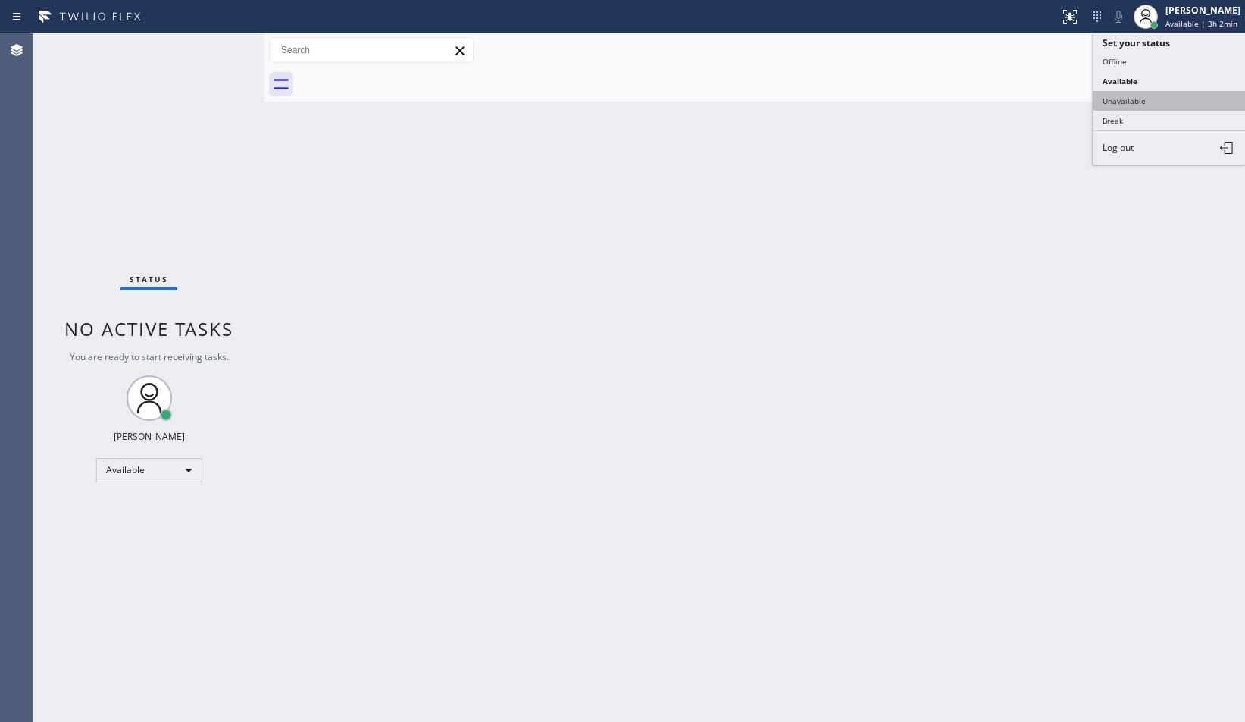
click at [1176, 105] on button "Unavailable" at bounding box center [1170, 101] width 152 height 20
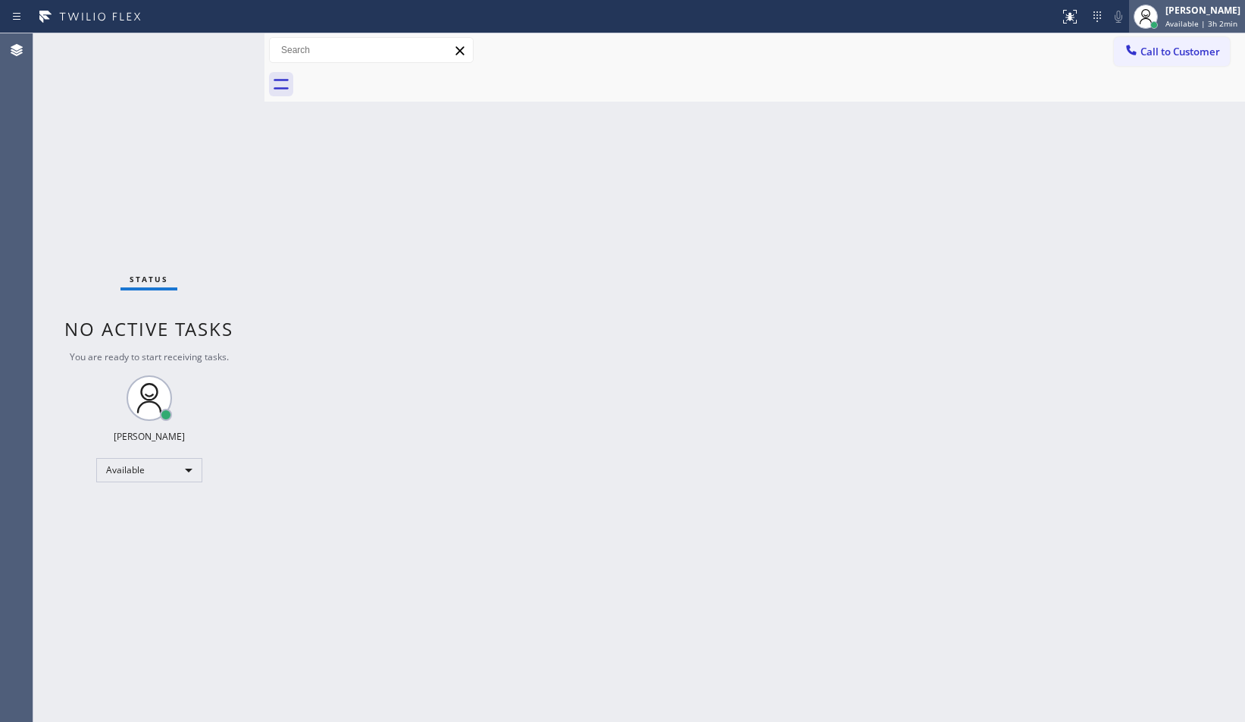
click at [1180, 8] on div "[PERSON_NAME]" at bounding box center [1203, 10] width 75 height 13
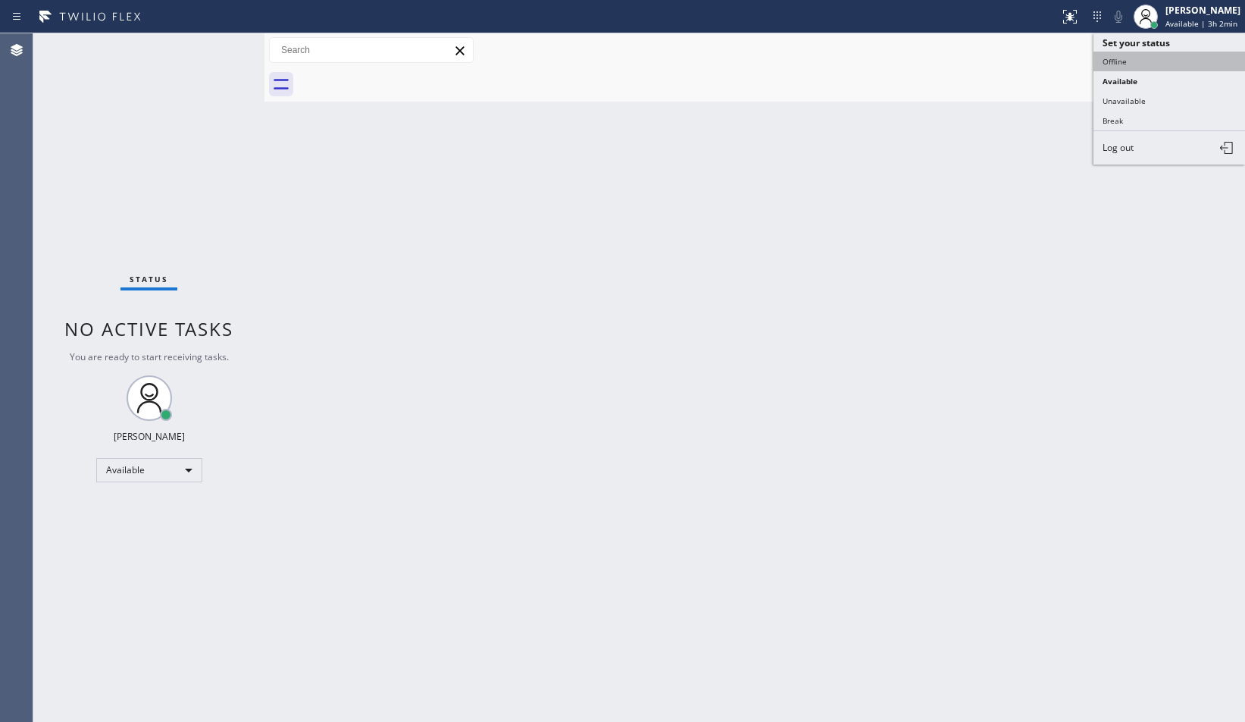
click at [1167, 66] on button "Offline" at bounding box center [1170, 62] width 152 height 20
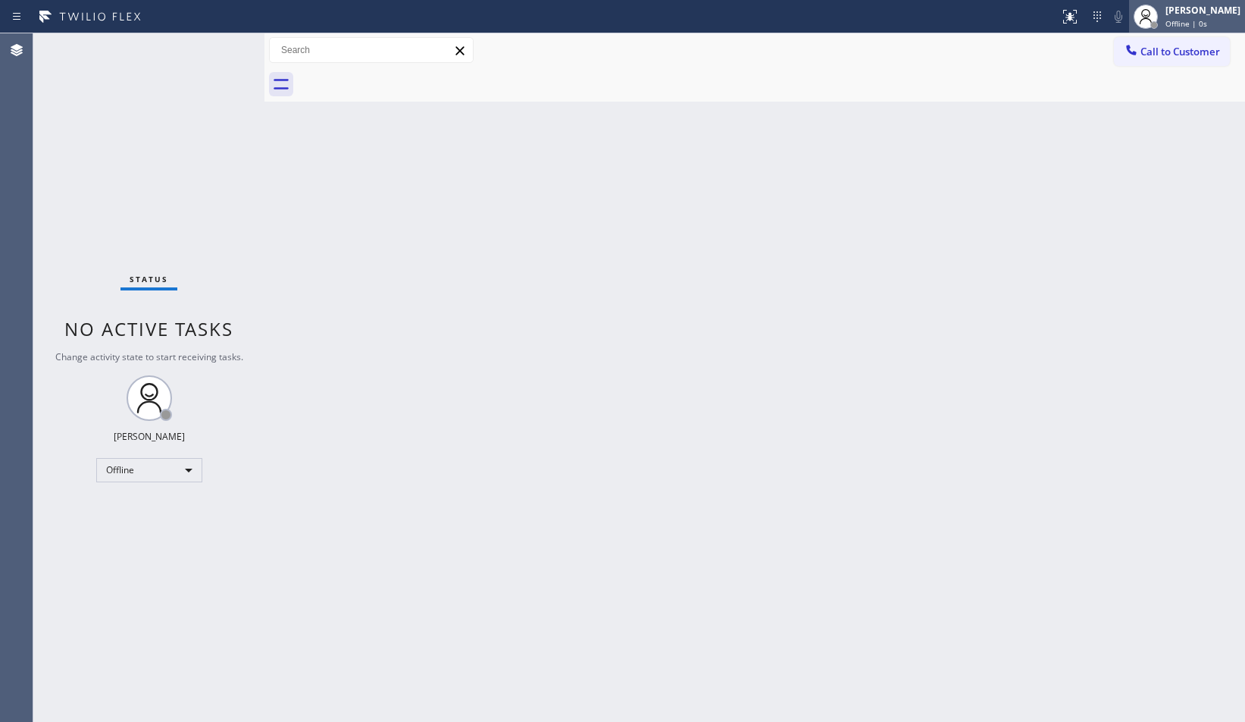
click at [1187, 23] on span "Offline | 0s" at bounding box center [1187, 23] width 42 height 11
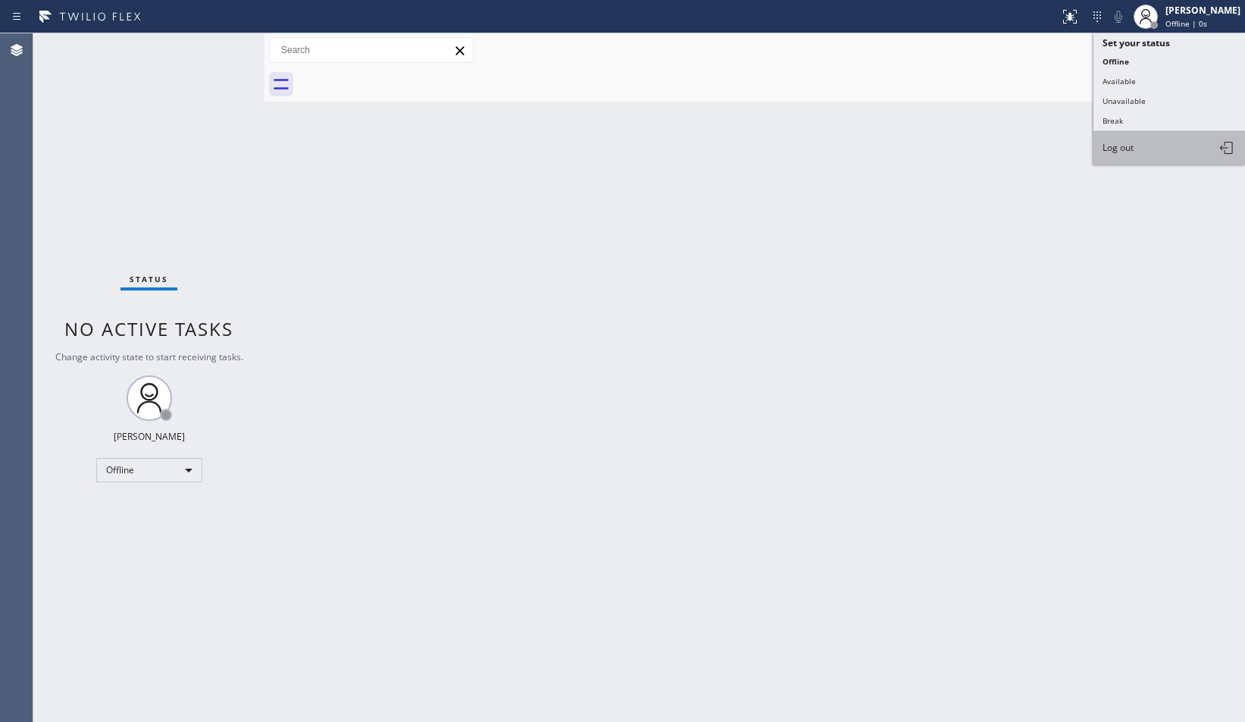
click at [1156, 156] on button "Log out" at bounding box center [1170, 147] width 152 height 33
